Goal: Check status: Check status

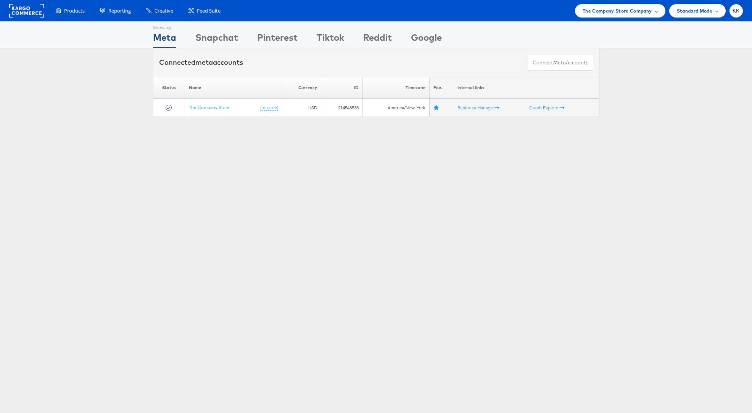
click at [619, 9] on span "The Company Store Company" at bounding box center [616, 11] width 69 height 8
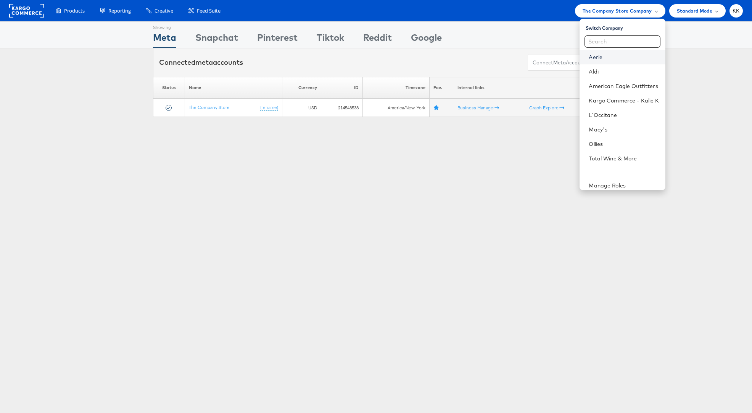
click at [591, 53] on link "Aerie" at bounding box center [623, 57] width 70 height 8
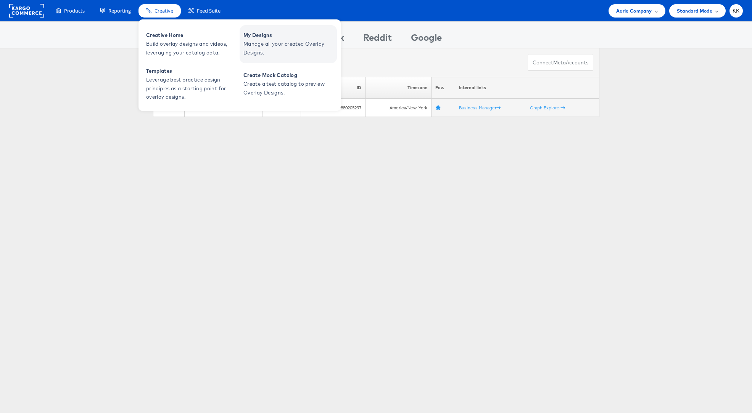
click at [283, 40] on span "Manage all your created Overlay Designs." at bounding box center [289, 49] width 92 height 18
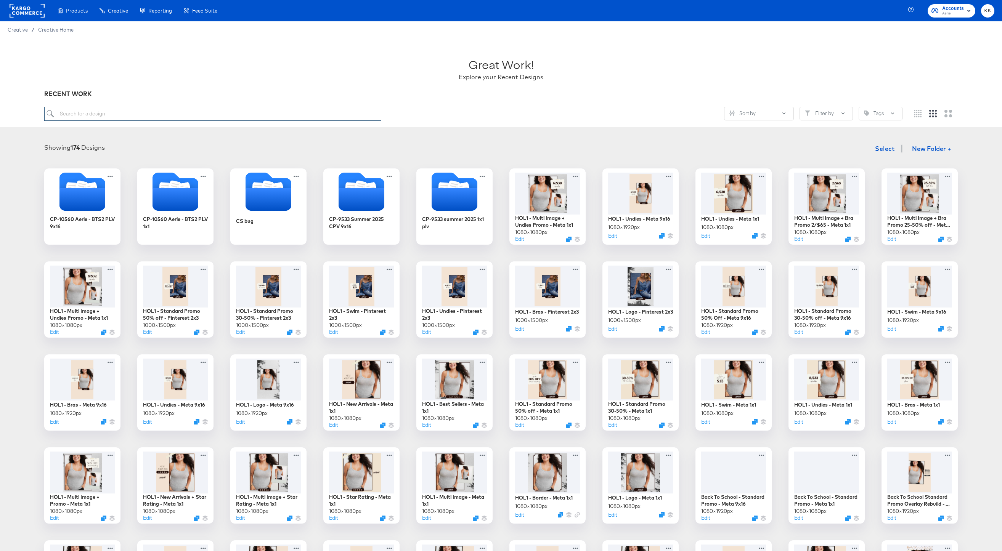
click at [86, 112] on input "search" at bounding box center [212, 114] width 337 height 14
type input "[PERSON_NAME]"
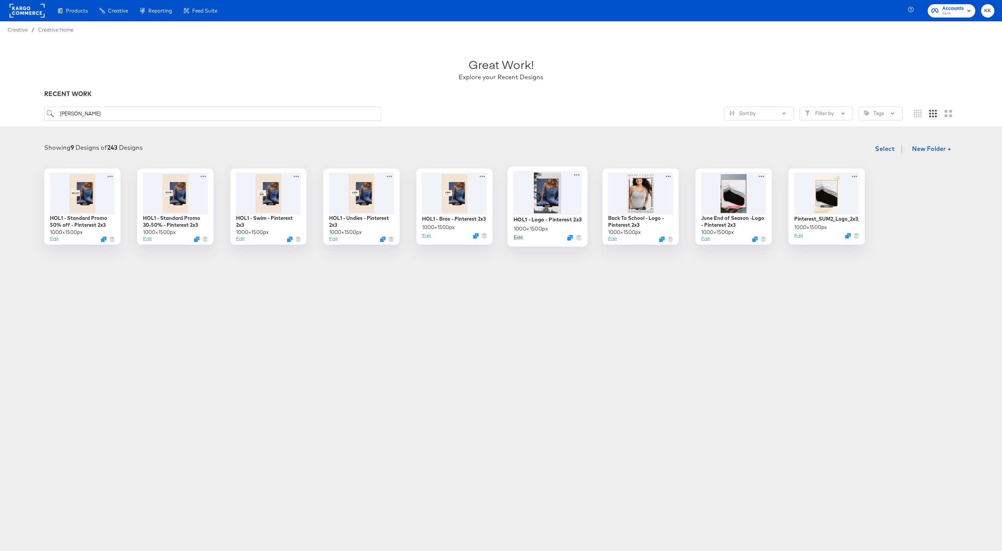
click at [519, 240] on button "Edit" at bounding box center [518, 237] width 9 height 7
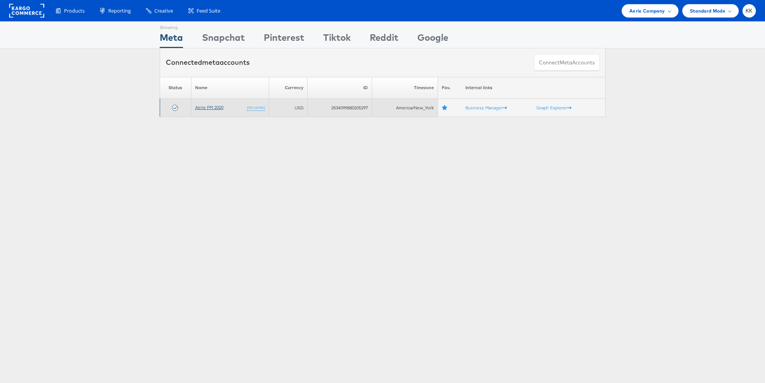
click at [201, 106] on link "Aerie PM 2020" at bounding box center [209, 107] width 28 height 6
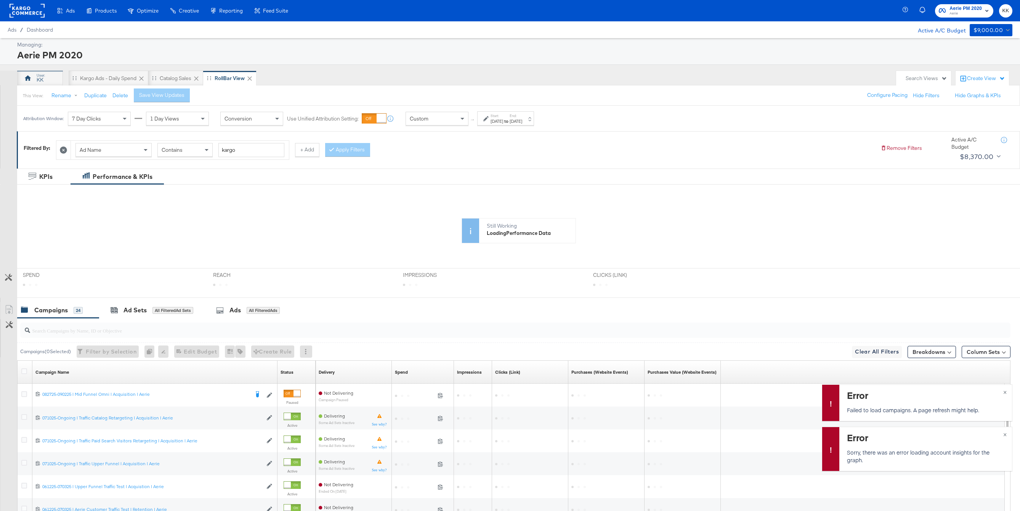
click at [47, 75] on div "KK" at bounding box center [40, 78] width 46 height 15
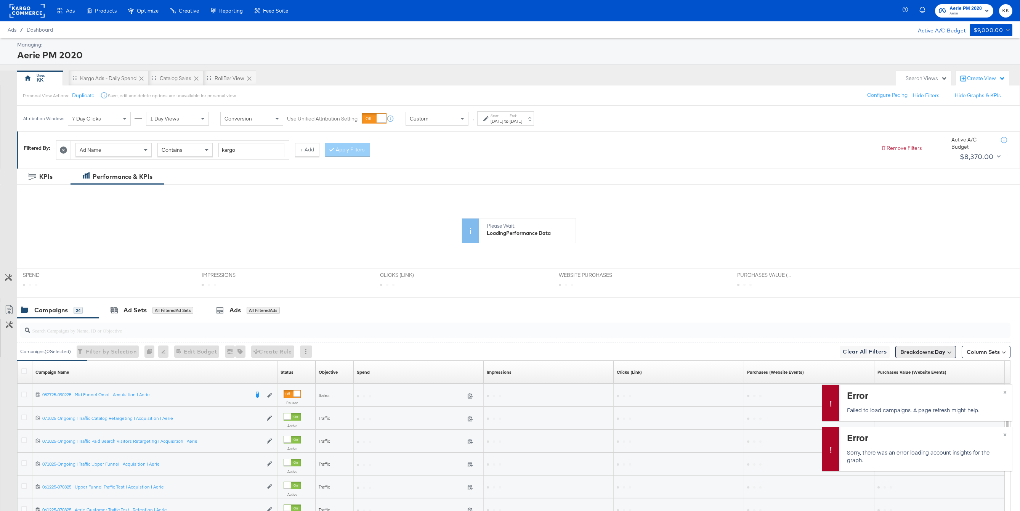
click at [946, 355] on button "Breakdowns: Day" at bounding box center [926, 352] width 61 height 12
click at [947, 369] on button "[Reset]" at bounding box center [943, 366] width 19 height 12
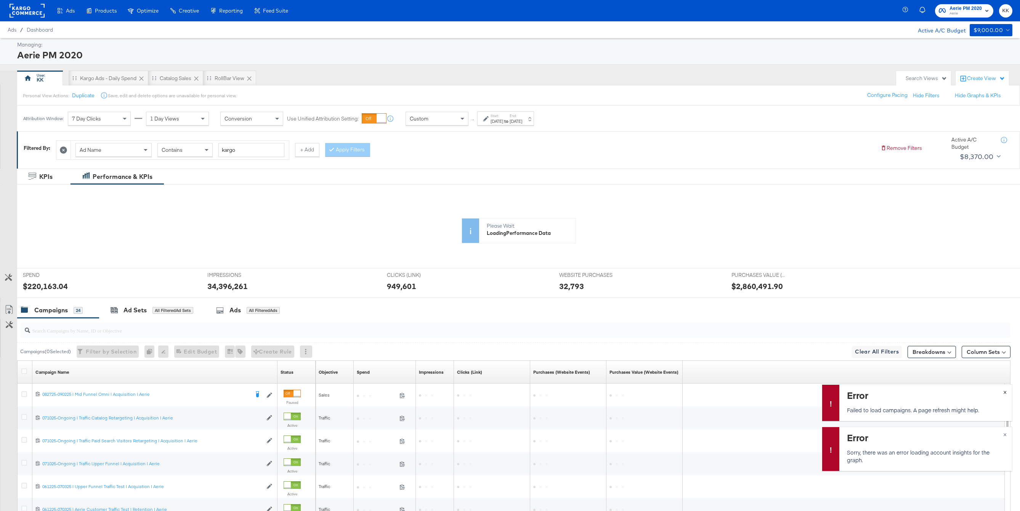
click at [1001, 392] on button "×" at bounding box center [1005, 392] width 14 height 14
click at [1005, 432] on span "×" at bounding box center [1005, 433] width 3 height 9
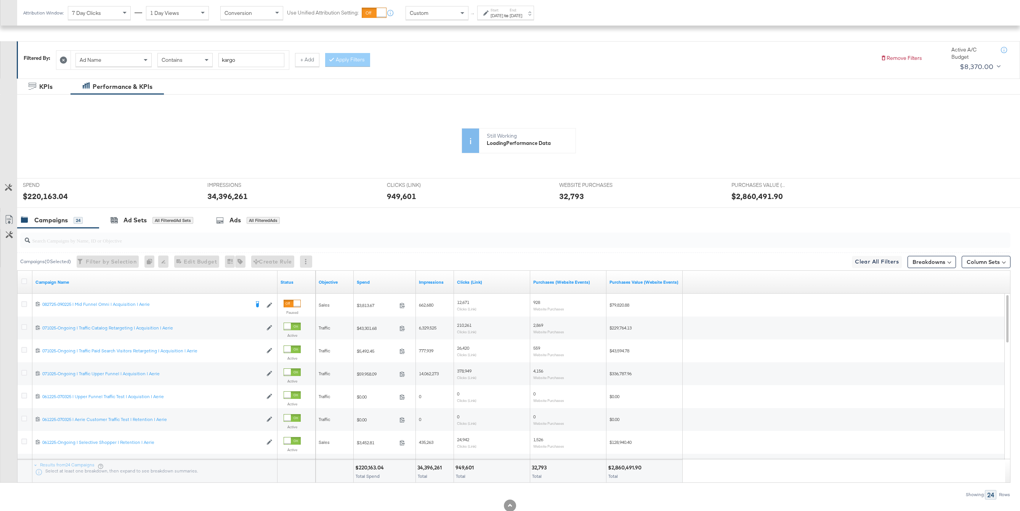
scroll to position [112, 0]
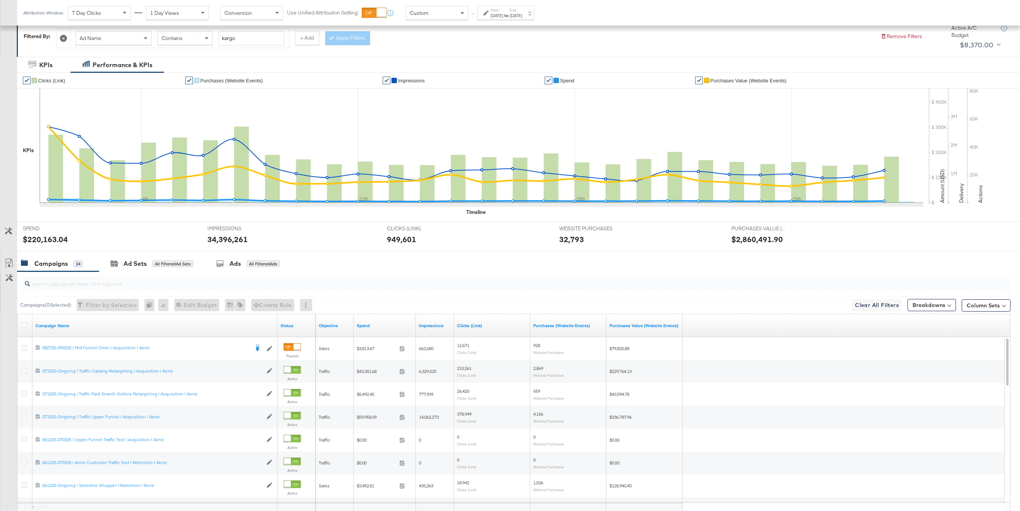
click at [496, 11] on label "Start:" at bounding box center [497, 10] width 13 height 5
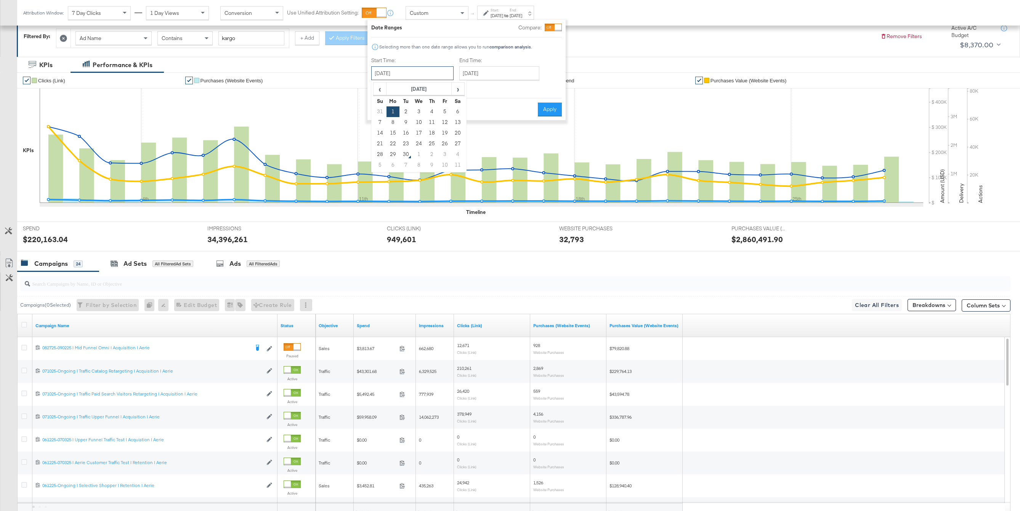
click at [434, 74] on input "September 1st 2025" at bounding box center [412, 73] width 82 height 14
click at [382, 89] on span "‹" at bounding box center [380, 88] width 12 height 11
click at [391, 141] on td "18" at bounding box center [393, 143] width 13 height 11
type input "August 18th 2025"
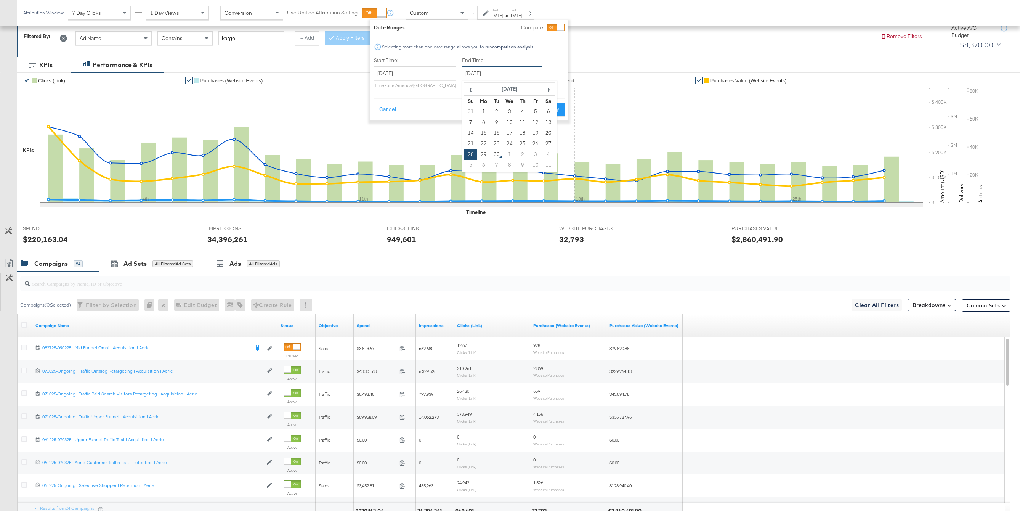
click at [481, 71] on input "September 28th 2025" at bounding box center [502, 73] width 80 height 14
click at [472, 92] on span "‹" at bounding box center [471, 88] width 12 height 11
click at [471, 149] on td "24" at bounding box center [470, 154] width 13 height 11
type input "August 24th 2025"
click at [549, 109] on button "Apply" at bounding box center [553, 110] width 24 height 14
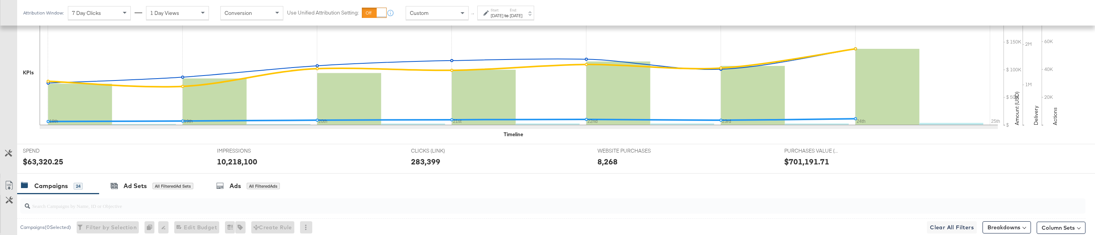
scroll to position [198, 0]
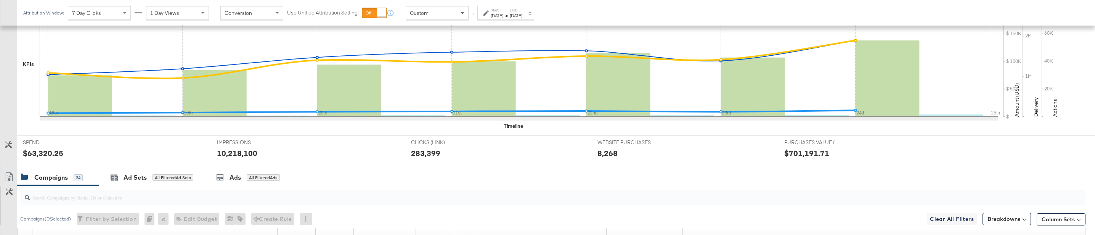
click at [487, 6] on div "Start: Aug 18th 2025 to End: Aug 24th 2025" at bounding box center [505, 13] width 57 height 14
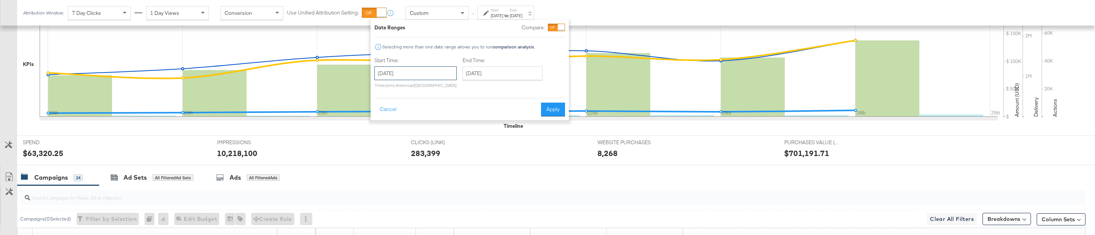
click at [409, 76] on input "August 18th 2025" at bounding box center [415, 73] width 82 height 14
click at [395, 152] on td "25" at bounding box center [396, 154] width 13 height 11
type input "August 25th 2025"
click at [503, 78] on input "August 25th 2025" at bounding box center [502, 73] width 80 height 14
click at [471, 167] on td "31" at bounding box center [471, 165] width 13 height 11
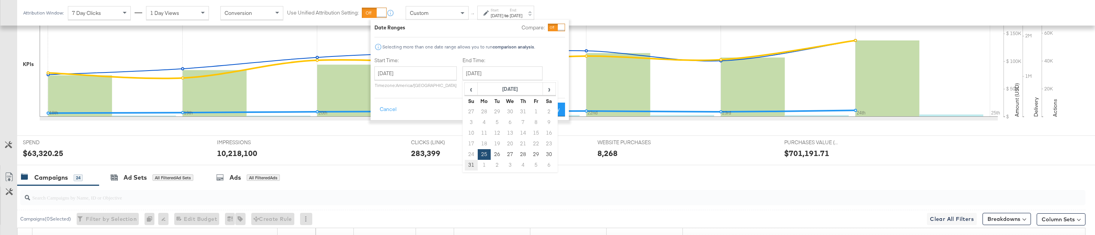
type input "August 31st 2025"
click at [555, 109] on button "Apply" at bounding box center [553, 110] width 24 height 14
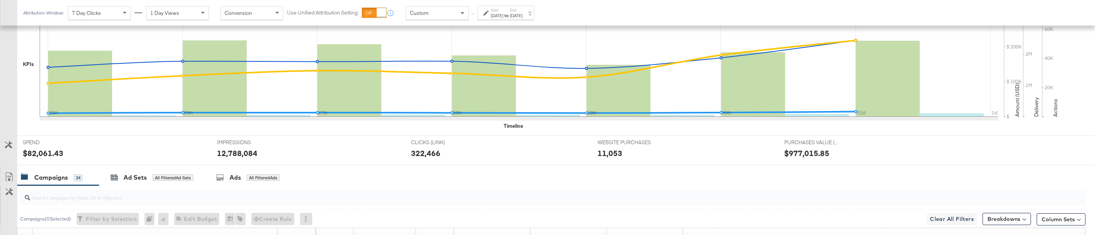
click at [491, 15] on div "Aug 25th 2025" at bounding box center [497, 16] width 13 height 6
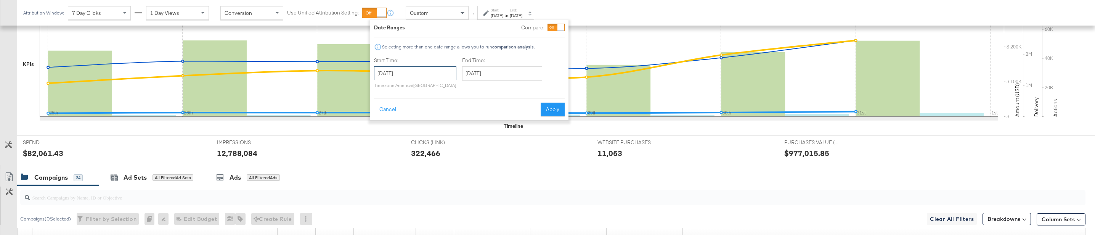
click at [387, 79] on input "August 25th 2025" at bounding box center [415, 73] width 82 height 14
click at [396, 166] on td "1" at bounding box center [395, 165] width 13 height 11
type input "September 1st 2025"
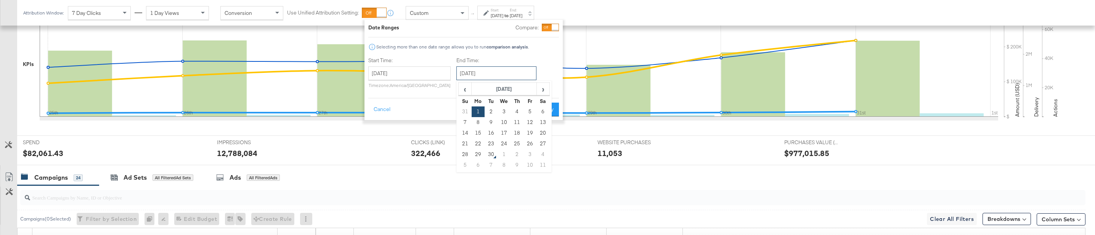
click at [484, 78] on input "September 1st 2025" at bounding box center [496, 73] width 80 height 14
click at [462, 122] on td "7" at bounding box center [465, 122] width 13 height 11
type input "September 7th 2025"
click at [551, 116] on button "Apply" at bounding box center [547, 110] width 24 height 14
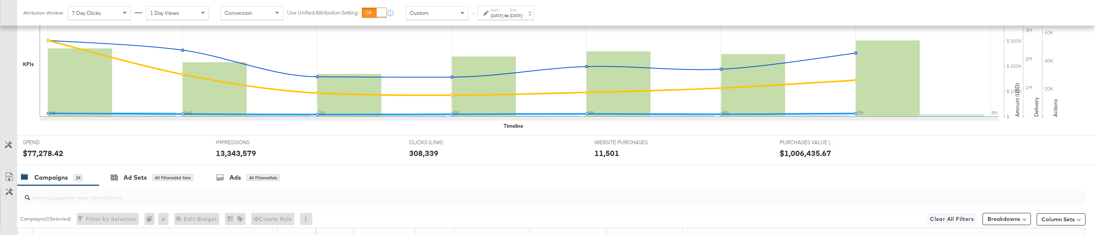
click at [491, 14] on div "Sep 1st 2025" at bounding box center [497, 16] width 13 height 6
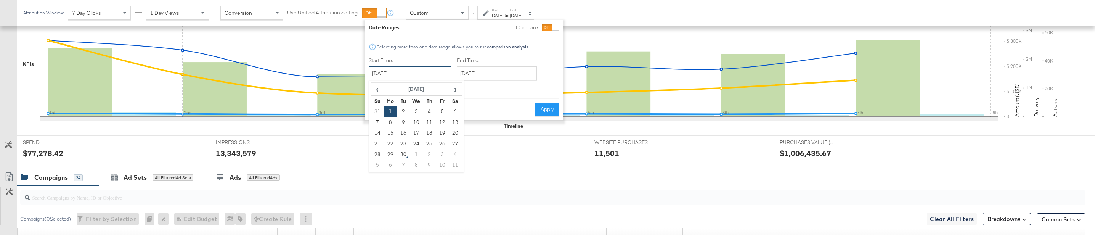
click at [407, 76] on input "September 1st 2025" at bounding box center [410, 73] width 82 height 14
click at [393, 123] on td "8" at bounding box center [390, 122] width 13 height 11
type input "September 8th 2025"
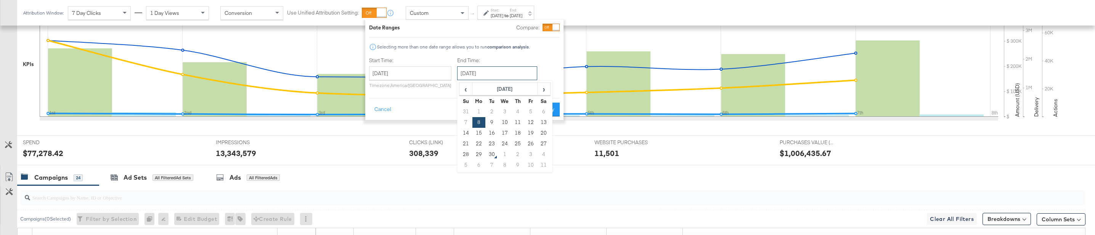
click at [490, 78] on input "September 8th 2025" at bounding box center [497, 73] width 80 height 14
click at [464, 132] on td "14" at bounding box center [465, 133] width 13 height 11
type input "September 14th 2025"
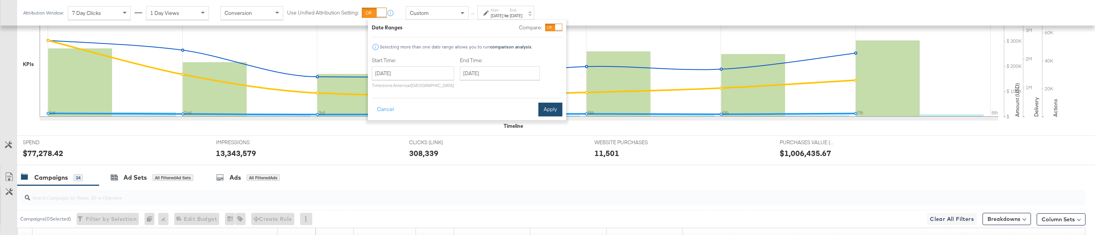
click at [548, 110] on button "Apply" at bounding box center [550, 110] width 24 height 14
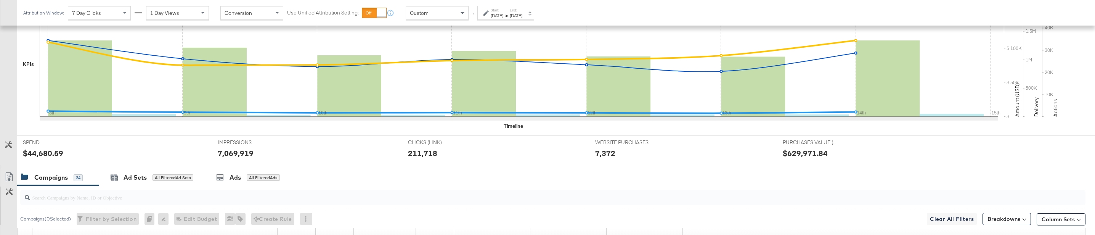
click at [39, 153] on div "$44,680.59" at bounding box center [43, 153] width 40 height 11
copy div "44,680.59"
click at [239, 153] on div "7,069,919" at bounding box center [236, 153] width 36 height 11
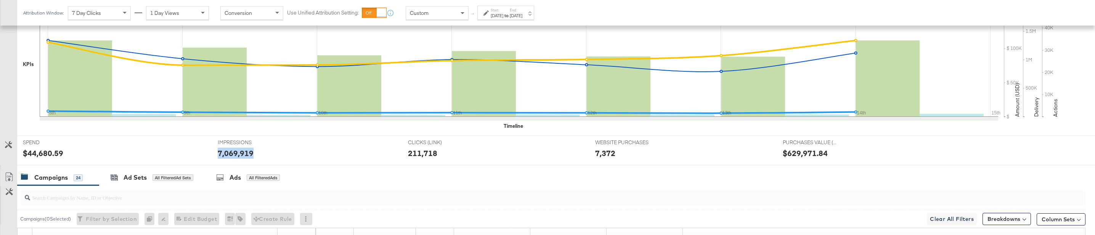
copy div "7,069,919"
click at [430, 154] on div "211,718" at bounding box center [422, 153] width 29 height 11
copy div "211,718"
click at [600, 155] on div "7,372" at bounding box center [605, 153] width 20 height 11
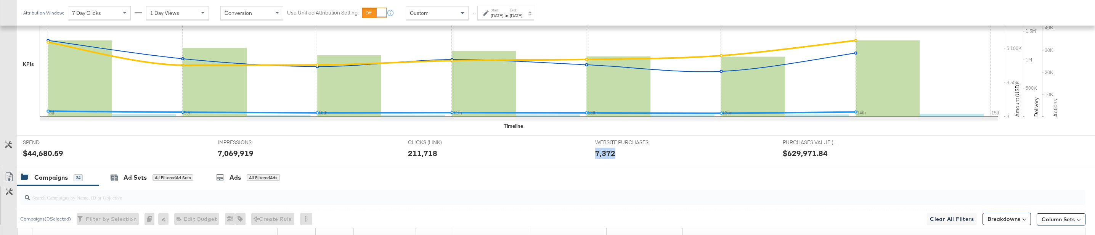
click at [600, 155] on div "7,372" at bounding box center [605, 153] width 20 height 11
copy div "7,372"
click at [787, 155] on div "$629,971.84" at bounding box center [805, 153] width 45 height 11
copy div "629,971.84"
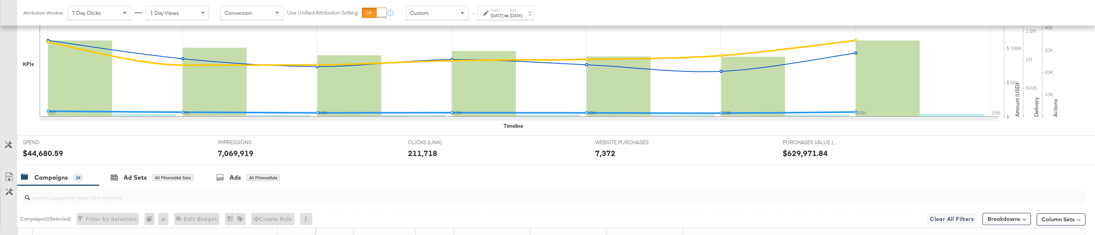
click at [492, 11] on label "Start:" at bounding box center [497, 10] width 13 height 5
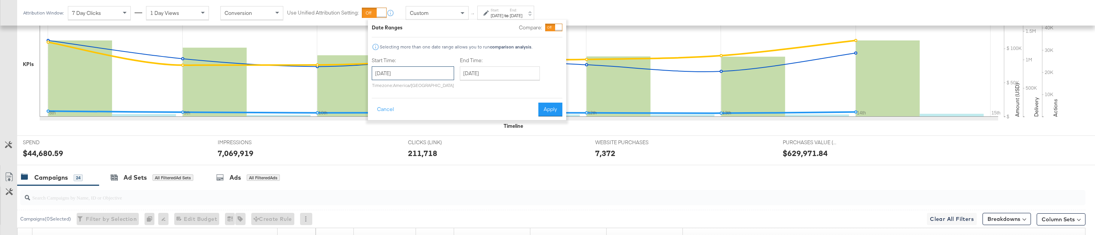
click at [400, 79] on input "September 8th 2025" at bounding box center [413, 73] width 82 height 14
click at [395, 134] on td "15" at bounding box center [393, 133] width 13 height 11
type input "September 15th 2025"
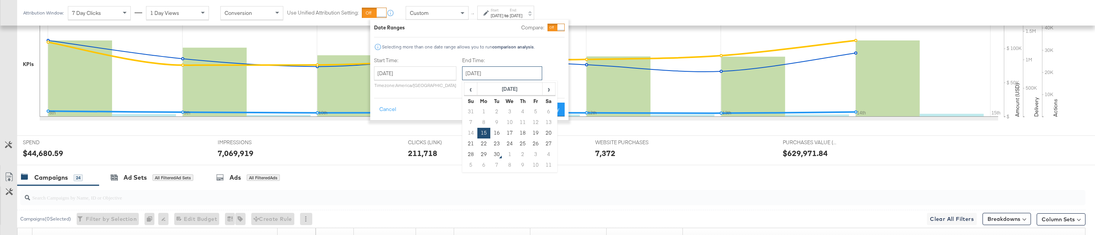
click at [495, 79] on input "September 15th 2025" at bounding box center [502, 73] width 80 height 14
click at [471, 141] on td "21" at bounding box center [470, 143] width 13 height 11
type input "September 21st 2025"
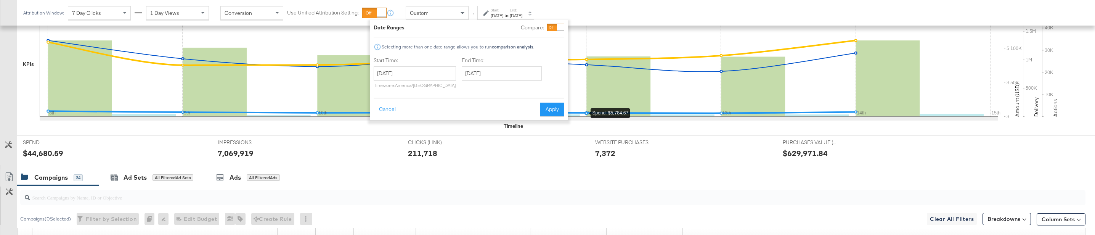
click at [570, 104] on icon at bounding box center [519, 59] width 959 height 114
click at [559, 106] on button "Apply" at bounding box center [552, 110] width 24 height 14
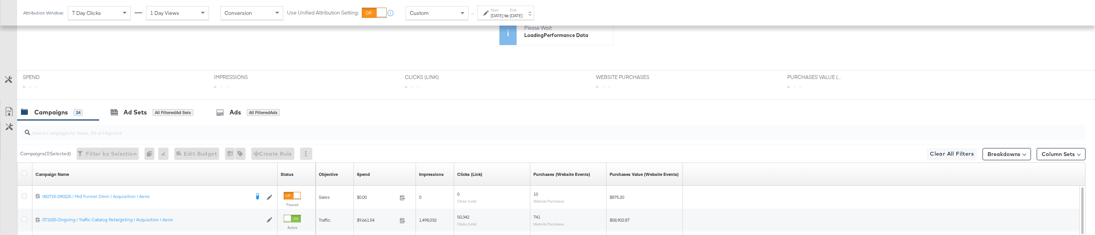
scroll to position [133, 0]
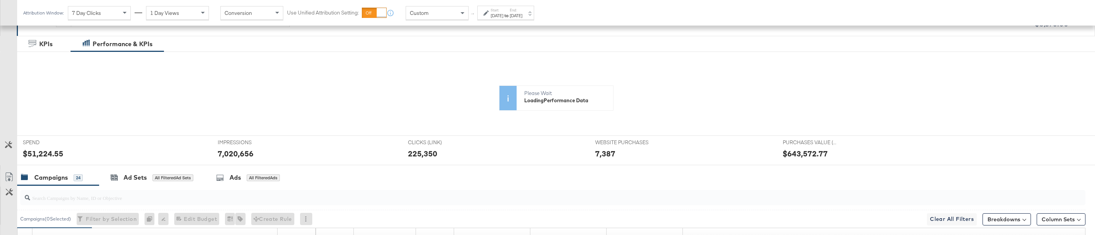
click at [43, 154] on icon at bounding box center [519, 124] width 959 height 114
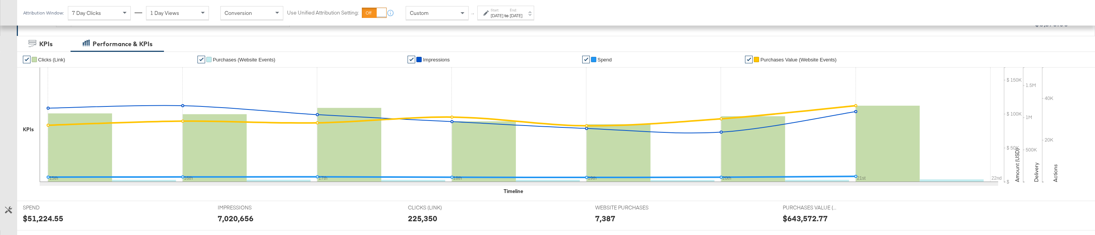
scroll to position [198, 0]
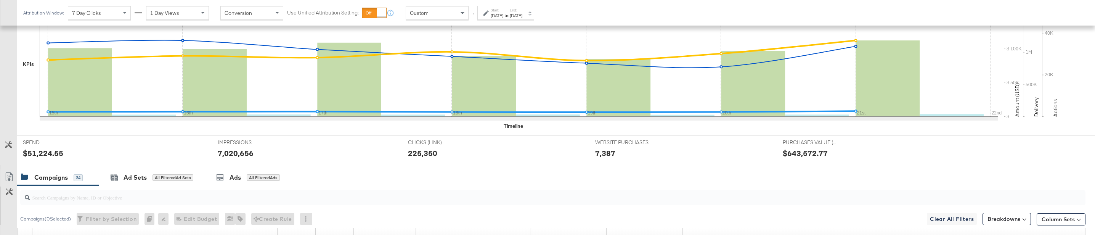
click at [43, 154] on div "$51,224.55" at bounding box center [43, 153] width 40 height 11
copy div "51,224.55"
click at [244, 152] on div "7,020,656" at bounding box center [236, 153] width 36 height 11
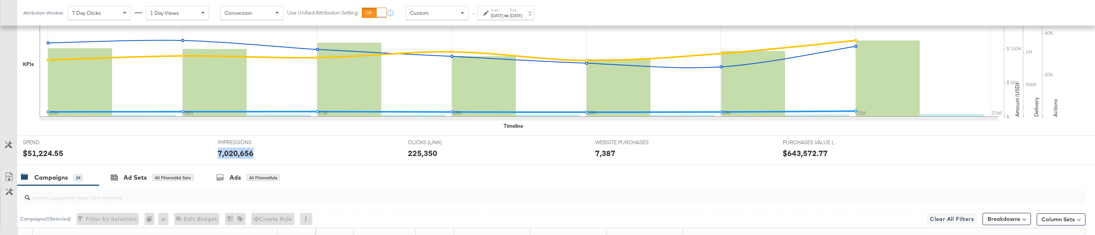
copy div "7,020,656"
click at [425, 156] on div "225,350" at bounding box center [422, 153] width 29 height 11
copy div "225,350"
click at [604, 155] on div "7,387" at bounding box center [605, 153] width 20 height 11
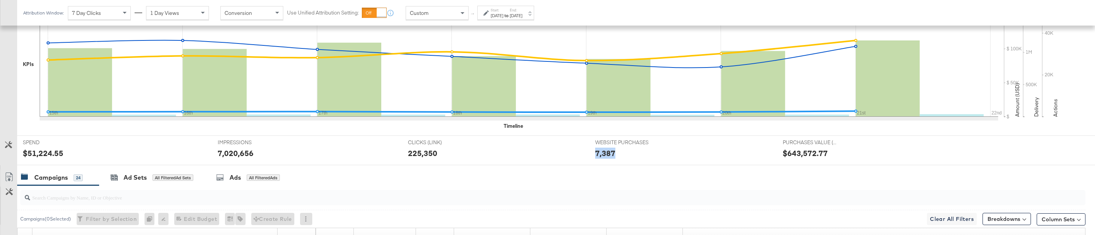
click at [604, 155] on div "7,387" at bounding box center [605, 153] width 20 height 11
copy div "7,387"
click at [792, 149] on div "$643,572.77" at bounding box center [805, 153] width 45 height 11
copy div "643,572.77"
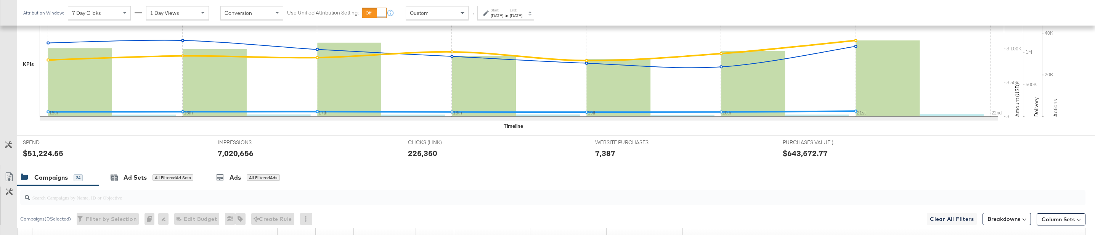
click at [490, 8] on div "Start: Sep 15th 2025 to End: Sep 21st 2025" at bounding box center [502, 13] width 39 height 11
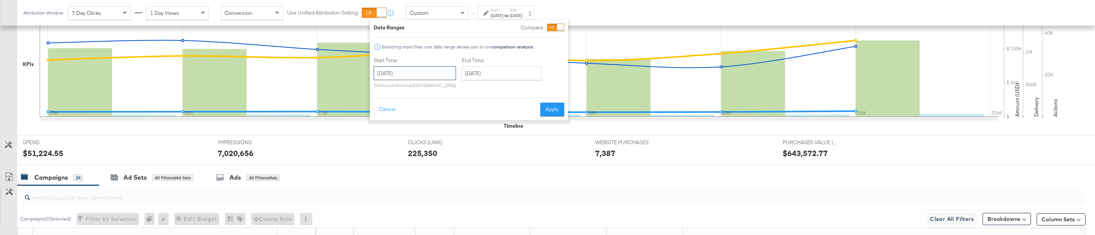
click at [403, 71] on input "September 15th 2025" at bounding box center [415, 73] width 82 height 14
click at [398, 144] on td "22" at bounding box center [395, 143] width 13 height 11
type input "September 22nd 2025"
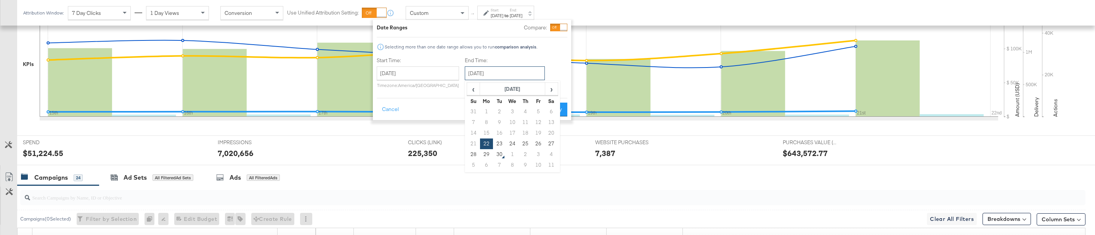
click at [506, 67] on input "September 22nd 2025" at bounding box center [505, 73] width 80 height 14
click at [473, 155] on td "28" at bounding box center [473, 154] width 13 height 11
type input "September 28th 2025"
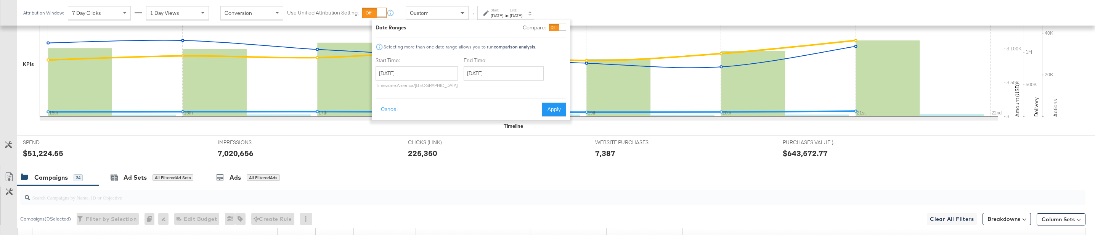
click at [549, 117] on div "Date Ranges Compare: Selecting more than one date range allows you to run compa…" at bounding box center [471, 70] width 198 height 100
click at [553, 111] on button "Apply" at bounding box center [554, 110] width 24 height 14
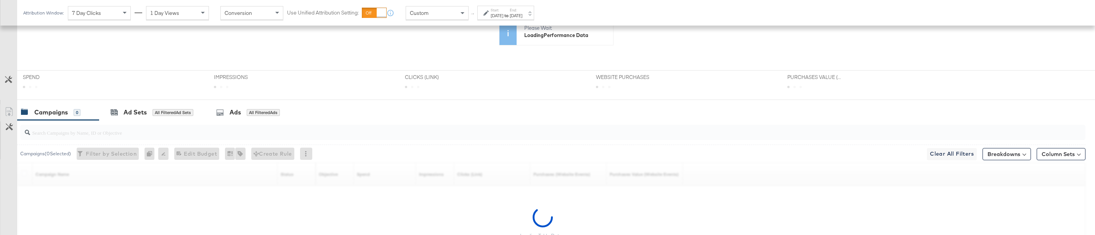
scroll to position [133, 0]
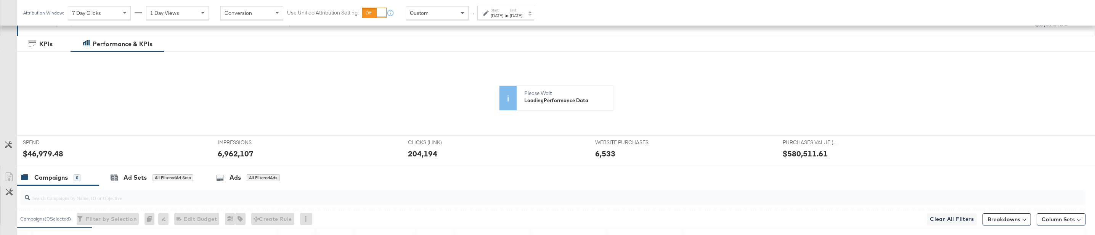
click at [56, 153] on rect at bounding box center [80, 148] width 64 height 69
click at [42, 154] on icon at bounding box center [519, 124] width 959 height 114
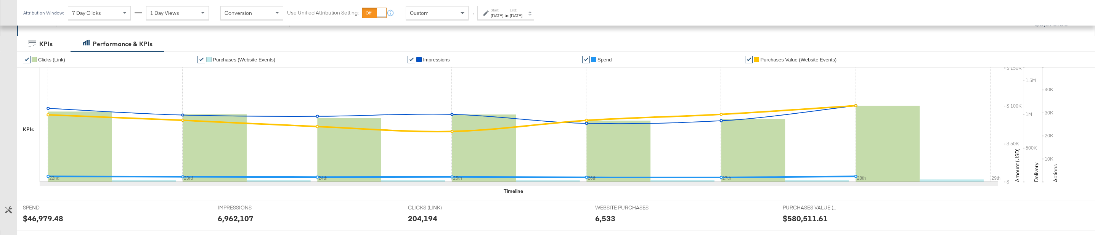
scroll to position [198, 0]
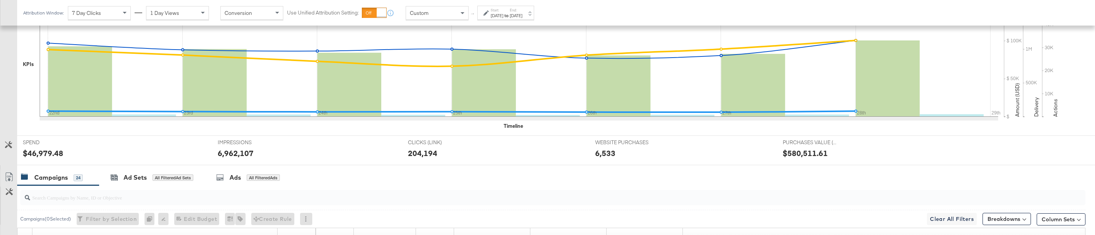
click at [49, 153] on div "$46,979.48" at bounding box center [43, 153] width 40 height 11
click at [234, 152] on div "6,962,107" at bounding box center [236, 153] width 36 height 11
click at [425, 152] on div "204,194" at bounding box center [422, 153] width 29 height 11
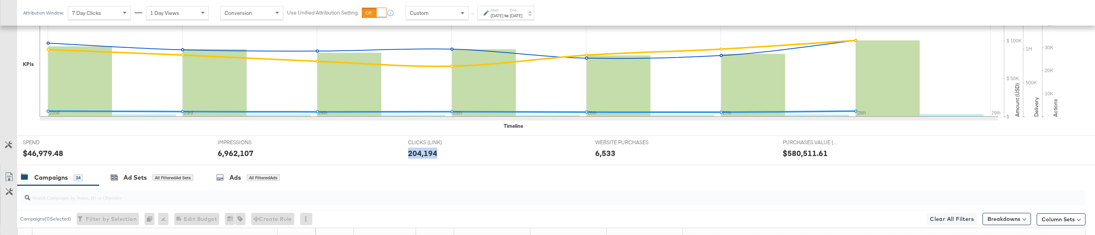
click at [425, 152] on div "204,194" at bounding box center [422, 153] width 29 height 11
click at [607, 151] on div "6,533" at bounding box center [605, 153] width 20 height 11
click at [795, 151] on div "$580,511.61" at bounding box center [805, 153] width 45 height 11
